Goal: Transaction & Acquisition: Purchase product/service

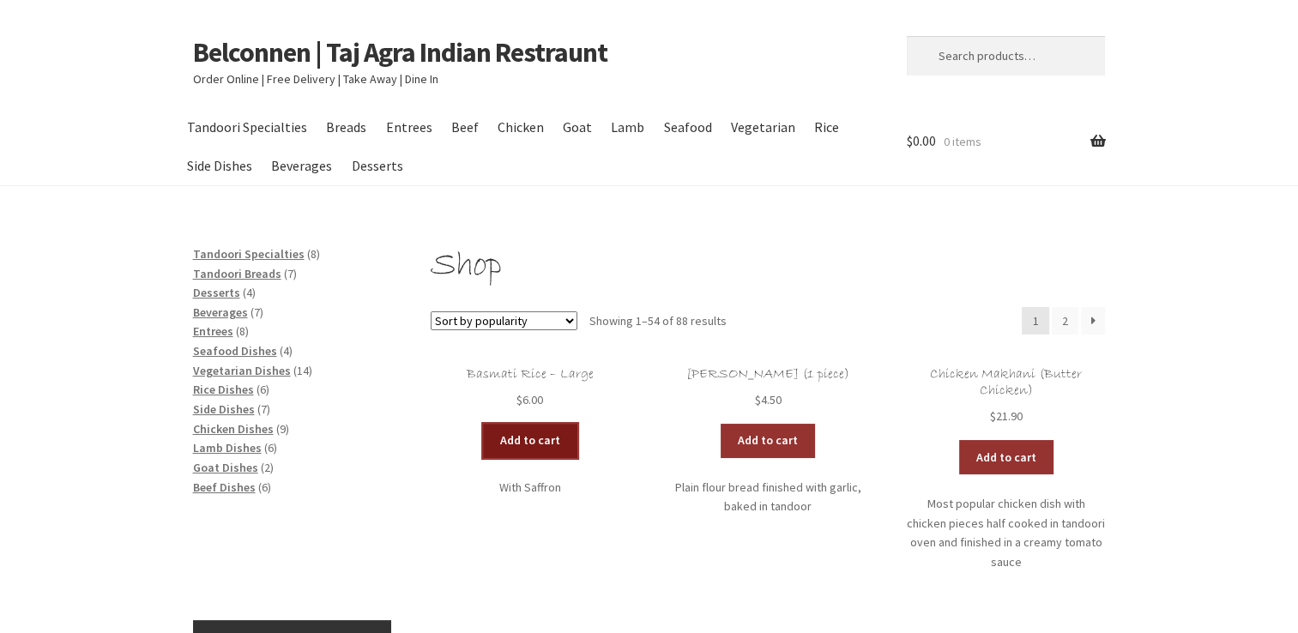
click at [549, 447] on link "Add to cart" at bounding box center [530, 441] width 94 height 34
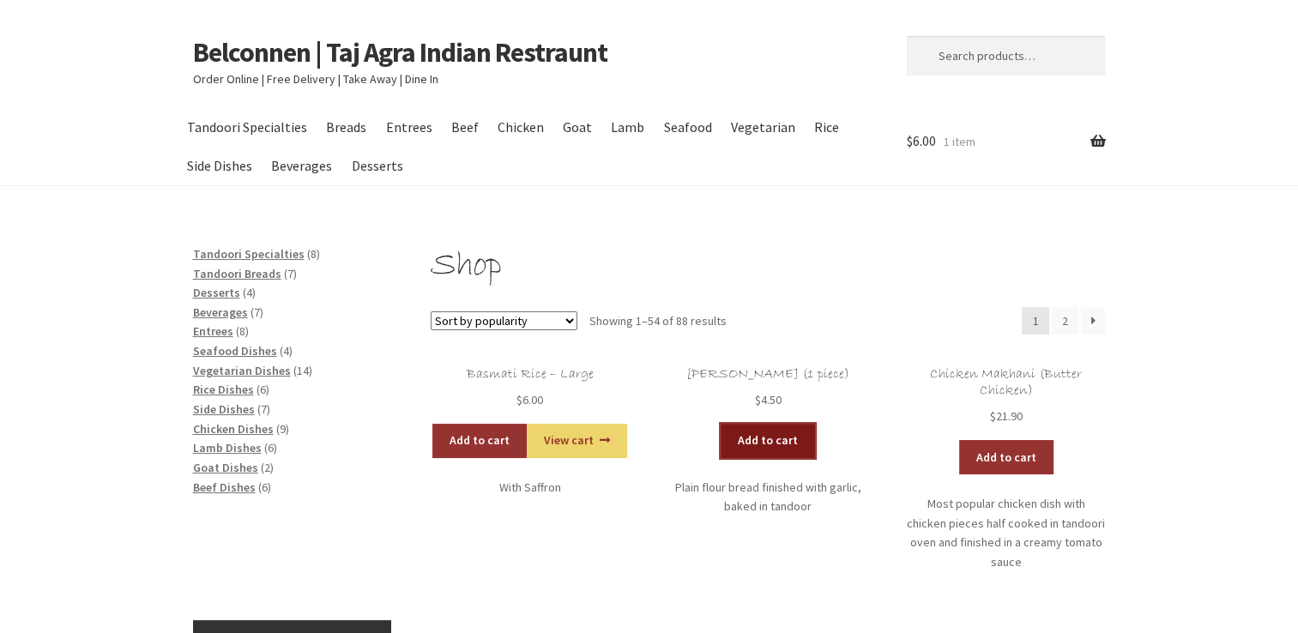
click at [773, 444] on link "Add to cart" at bounding box center [768, 441] width 94 height 34
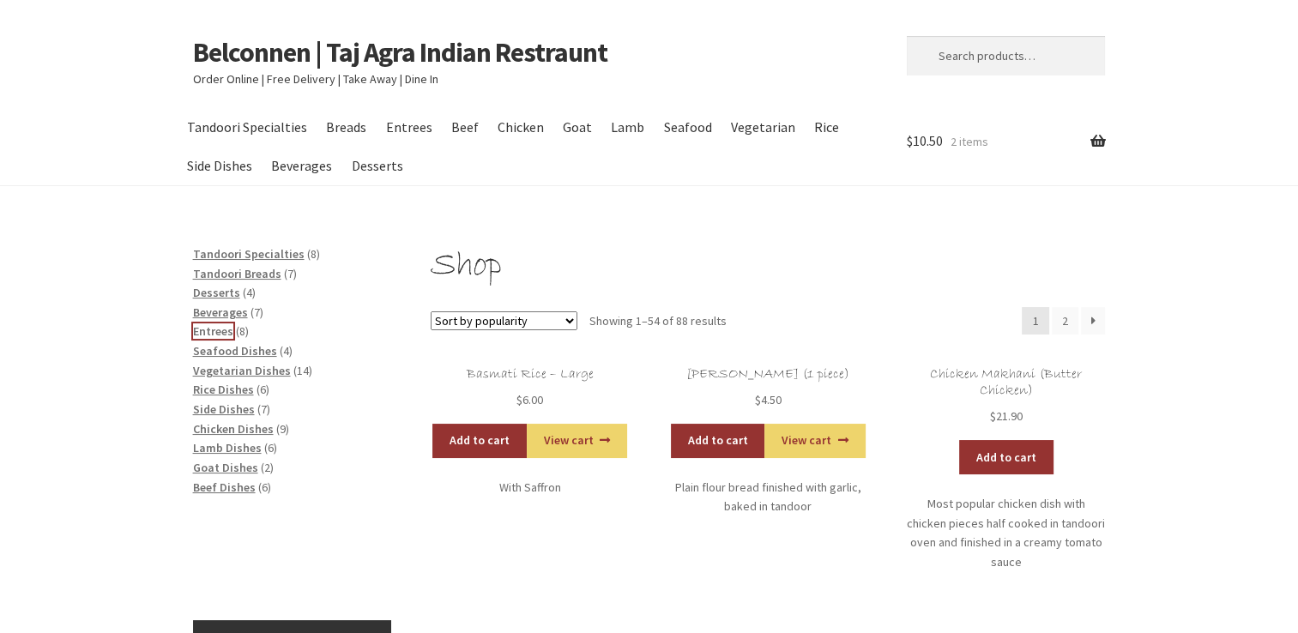
click at [223, 329] on span "Entrees" at bounding box center [213, 330] width 40 height 15
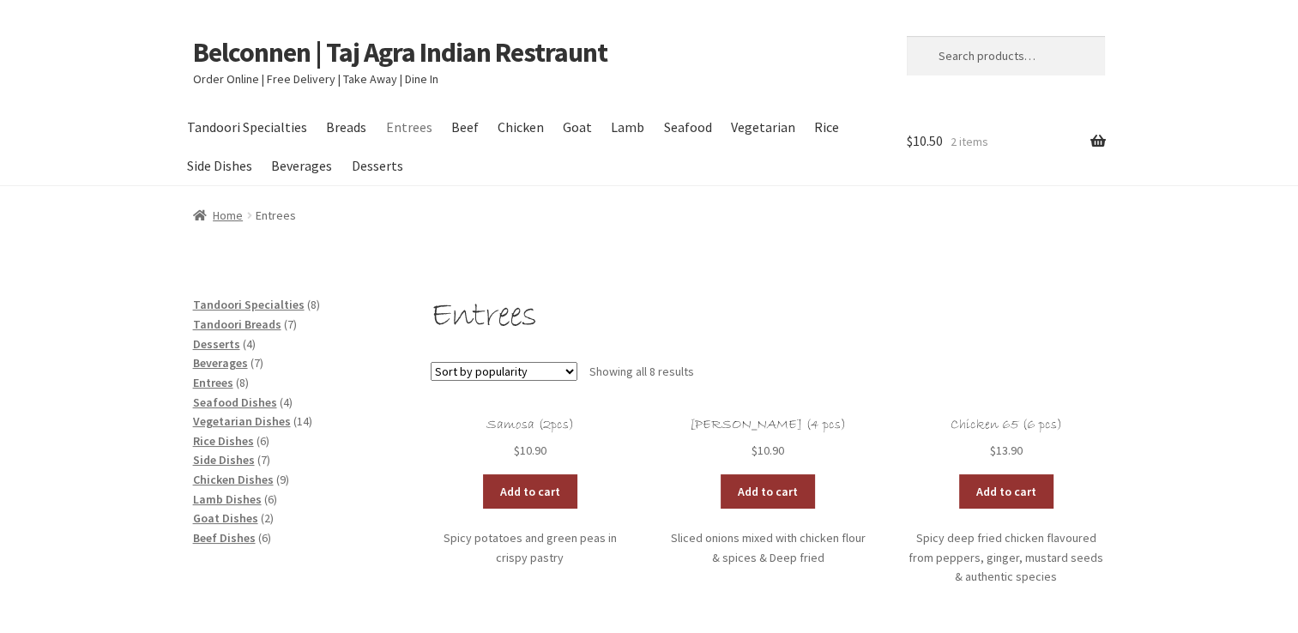
click at [552, 374] on select "Sort by popularity Sort by latest Sort by price: low to high Sort by price: hig…" at bounding box center [504, 371] width 147 height 19
select select "date"
click at [431, 363] on select "Sort by popularity Sort by latest Sort by price: low to high Sort by price: hig…" at bounding box center [504, 371] width 147 height 19
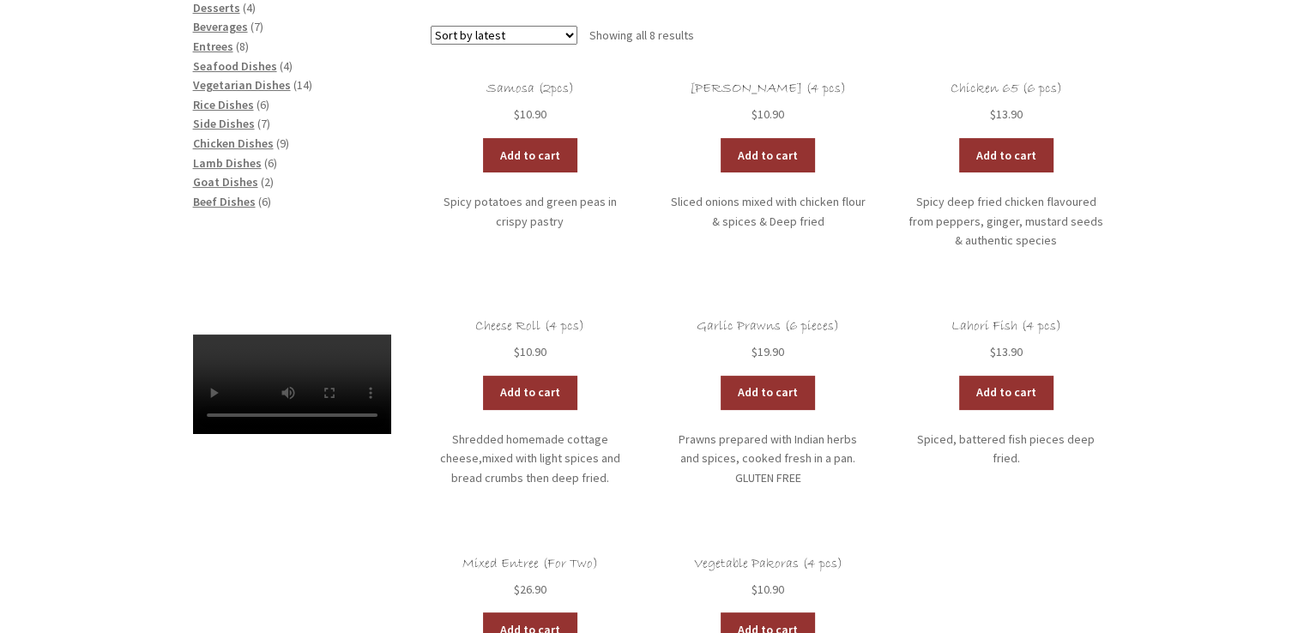
scroll to position [343, 0]
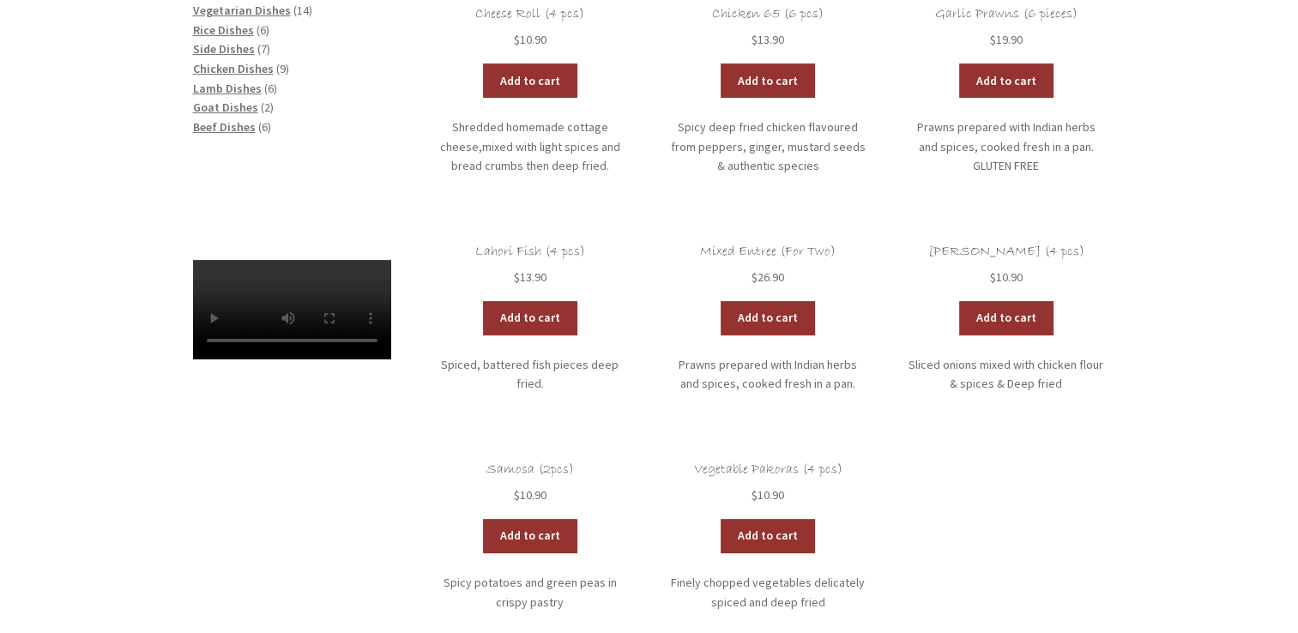
scroll to position [429, 0]
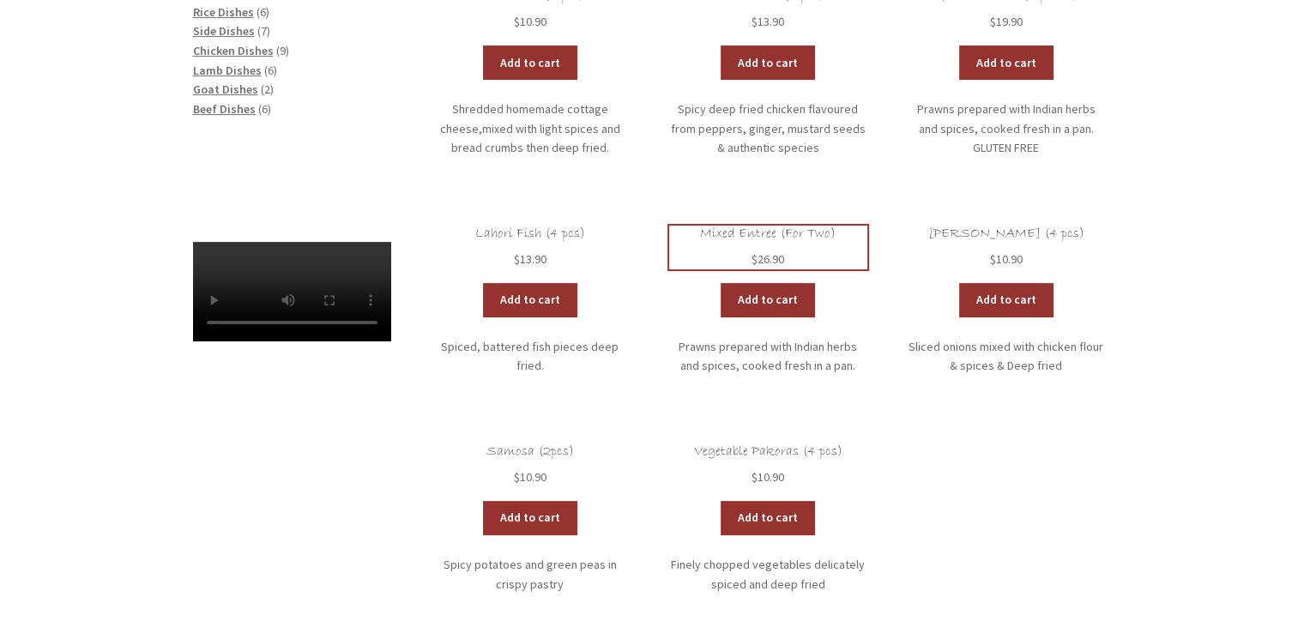
click at [776, 233] on h2 "Mixed Entree (For Two)" at bounding box center [768, 234] width 198 height 16
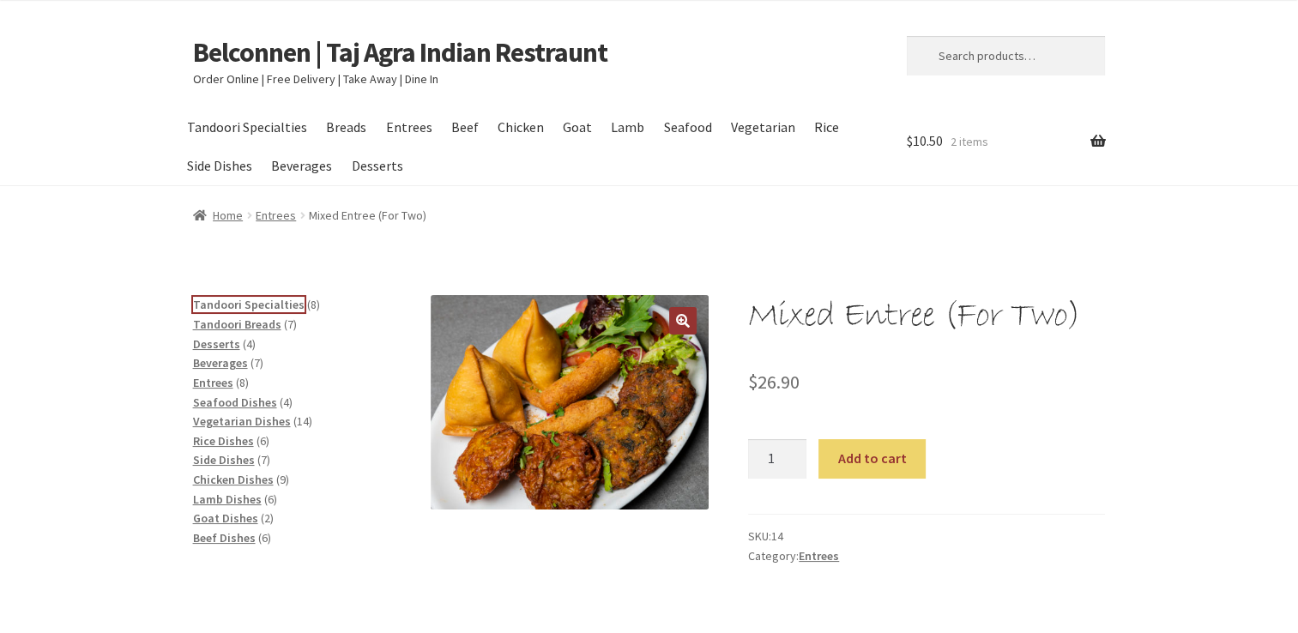
click at [269, 304] on span "Tandoori Specialties" at bounding box center [249, 304] width 112 height 15
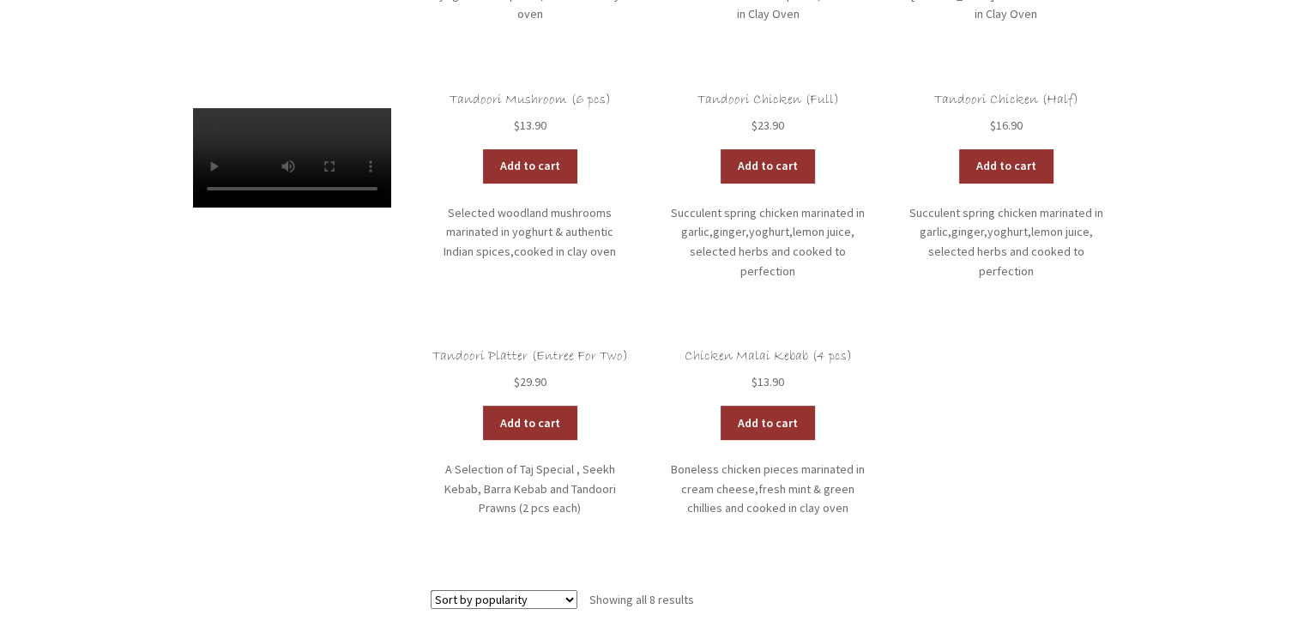
scroll to position [600, 0]
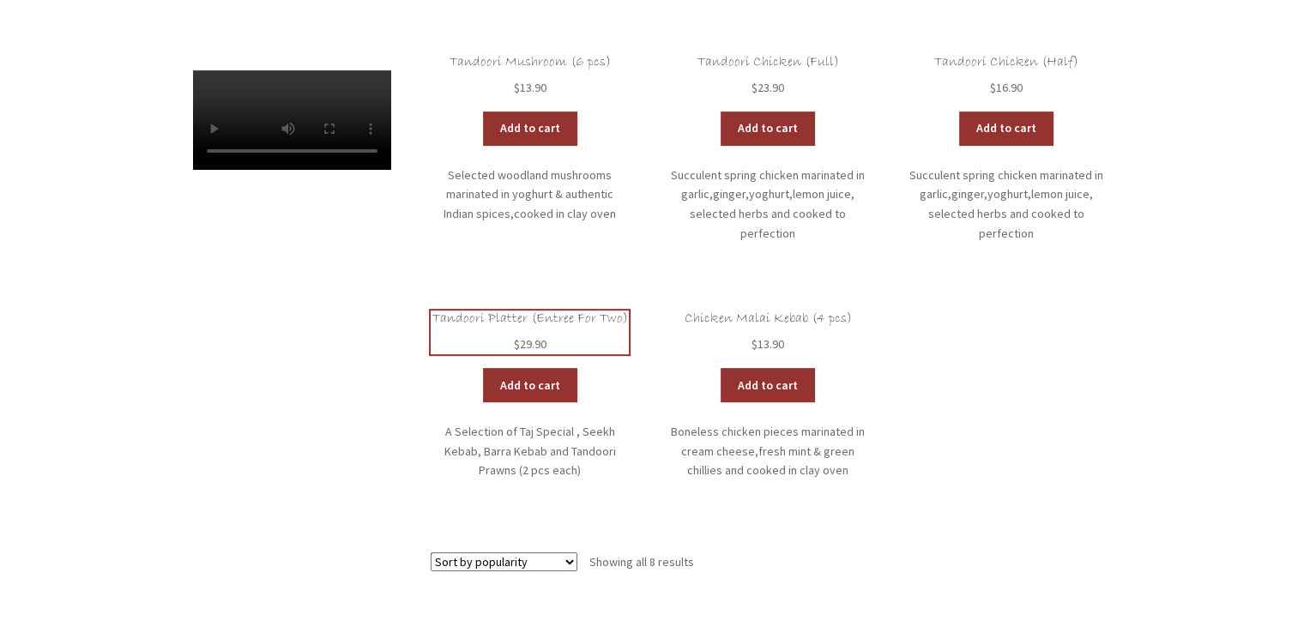
click at [548, 315] on h2 "Tandoori Platter (Entree For Two)" at bounding box center [530, 319] width 198 height 16
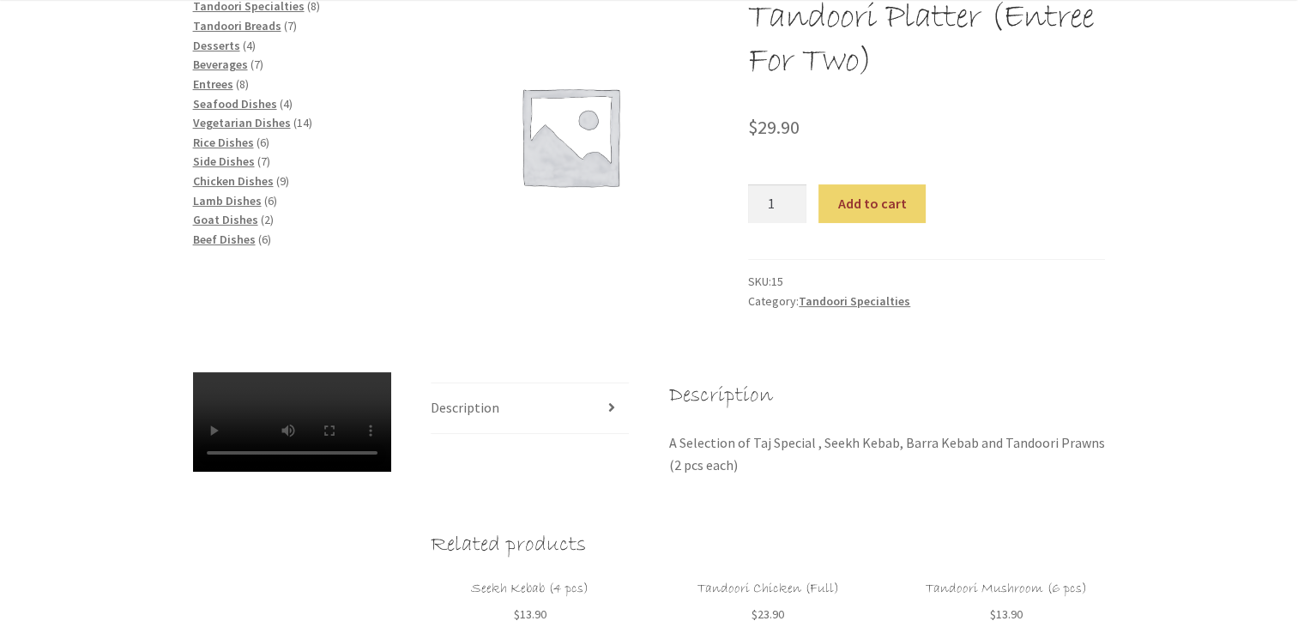
scroll to position [343, 0]
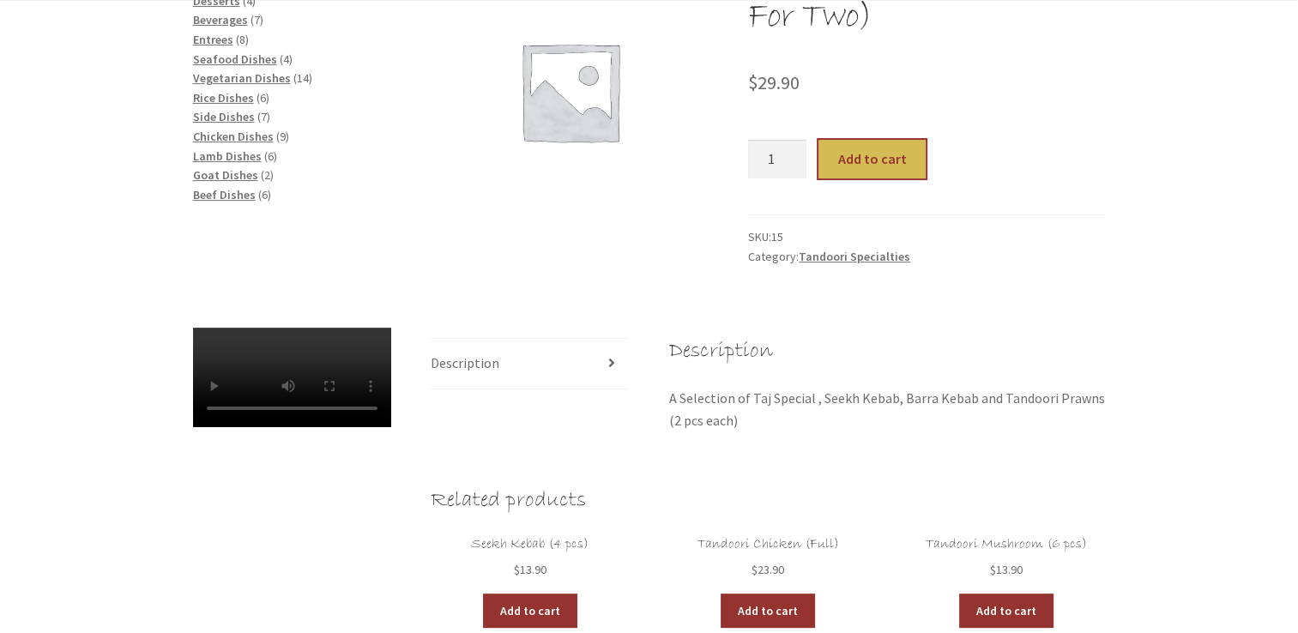
click at [866, 161] on button "Add to cart" at bounding box center [871, 159] width 107 height 39
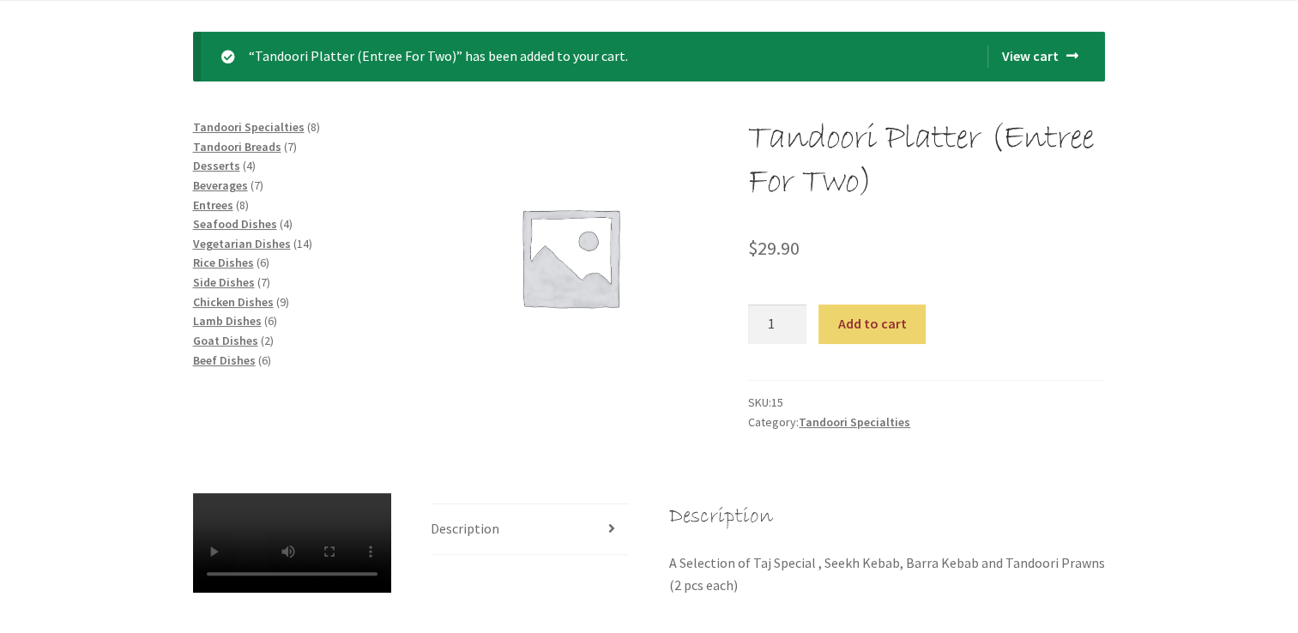
scroll to position [343, 0]
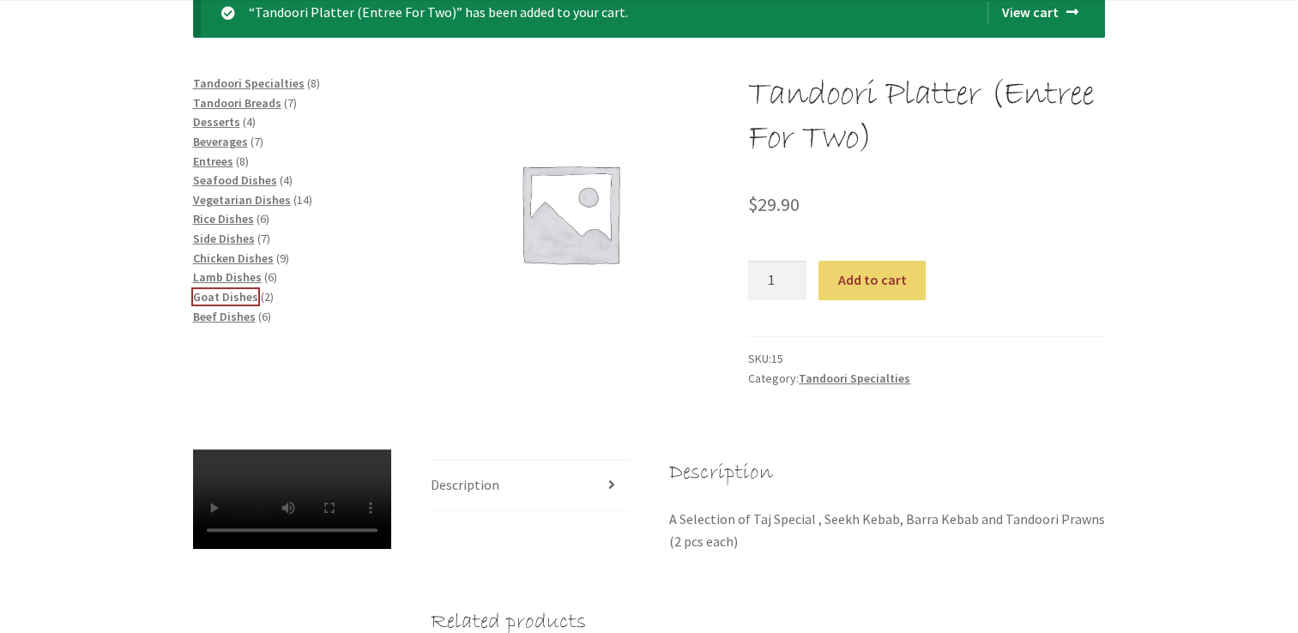
click at [224, 293] on span "Goat Dishes" at bounding box center [225, 296] width 65 height 15
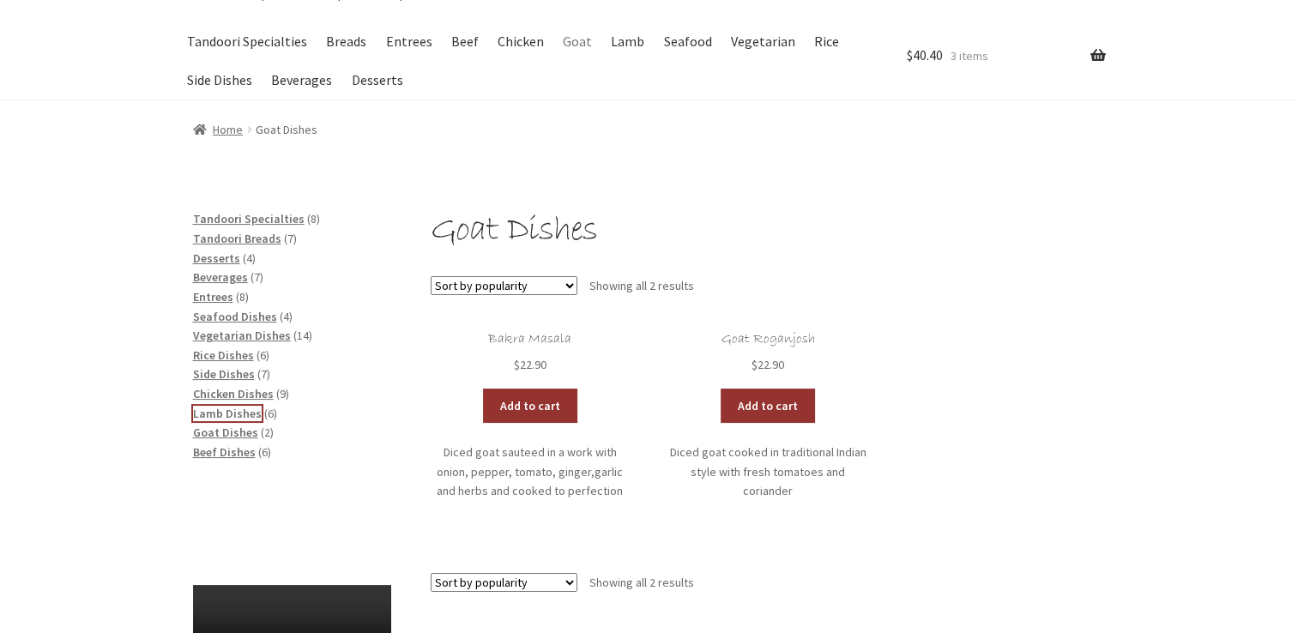
click at [248, 413] on span "Lamb Dishes" at bounding box center [227, 413] width 69 height 15
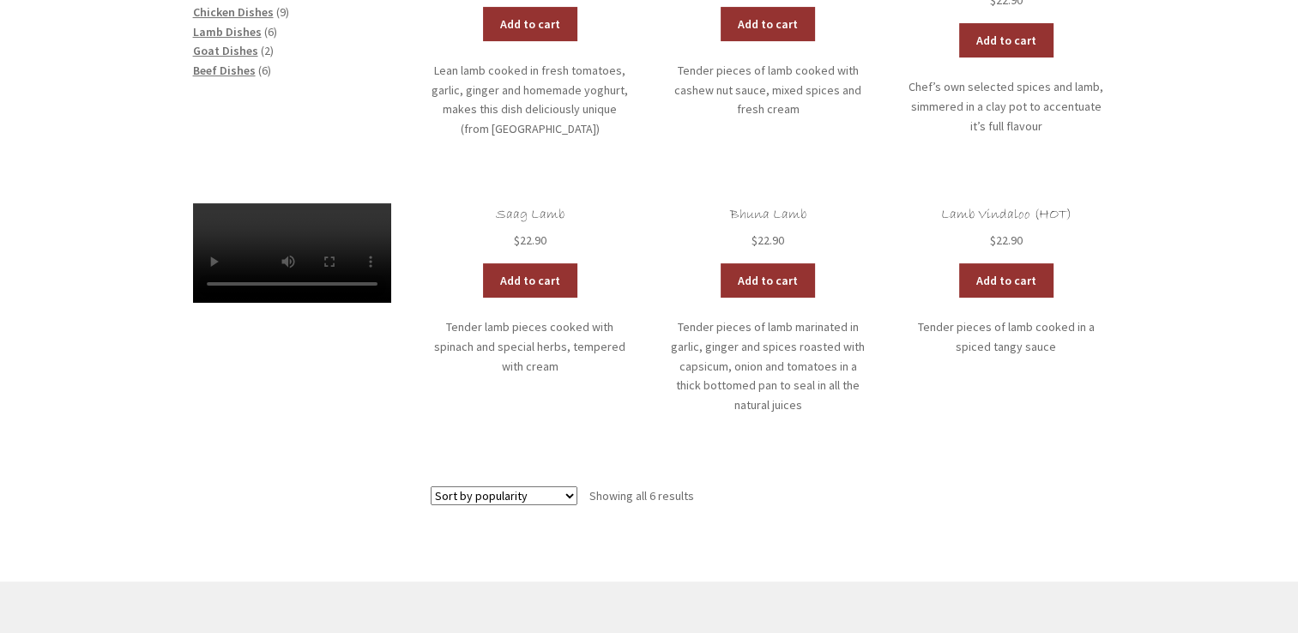
scroll to position [515, 0]
